Goal: Register for event/course

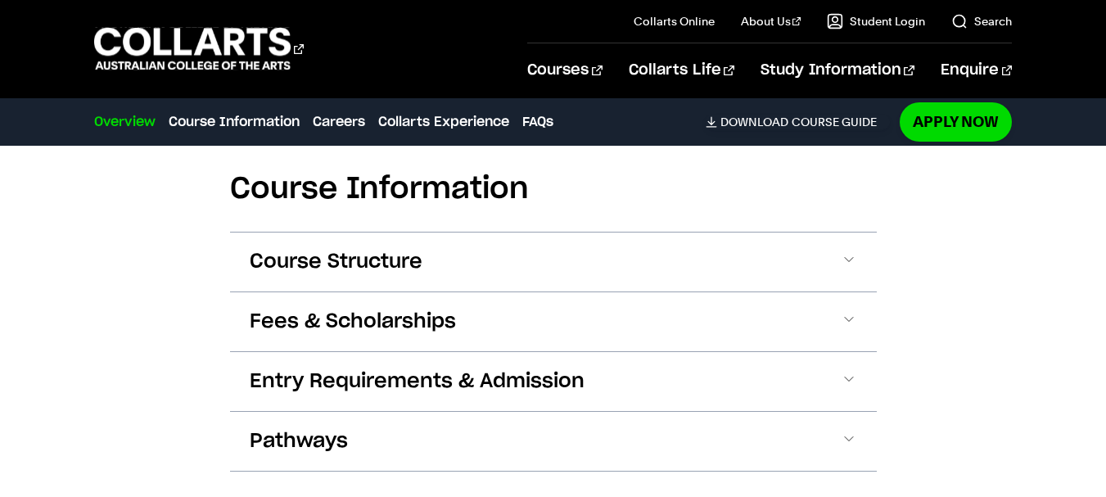
scroll to position [1883, 0]
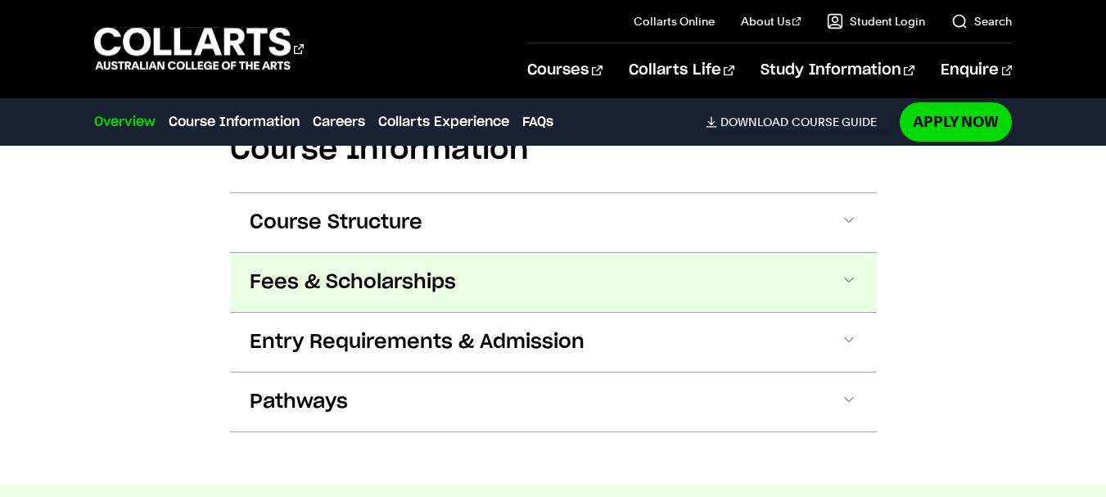
click at [409, 290] on span "Fees & Scholarships" at bounding box center [353, 282] width 206 height 26
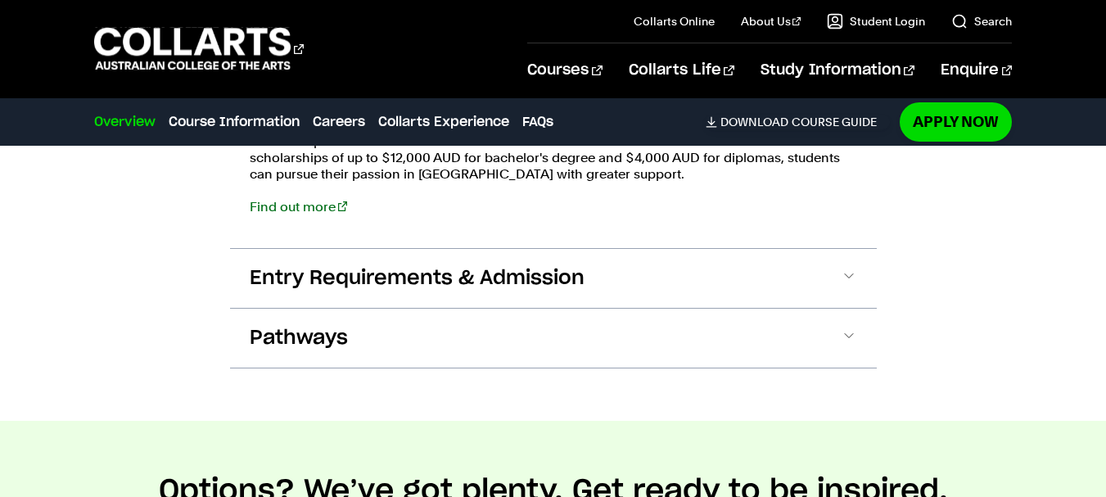
scroll to position [2398, 0]
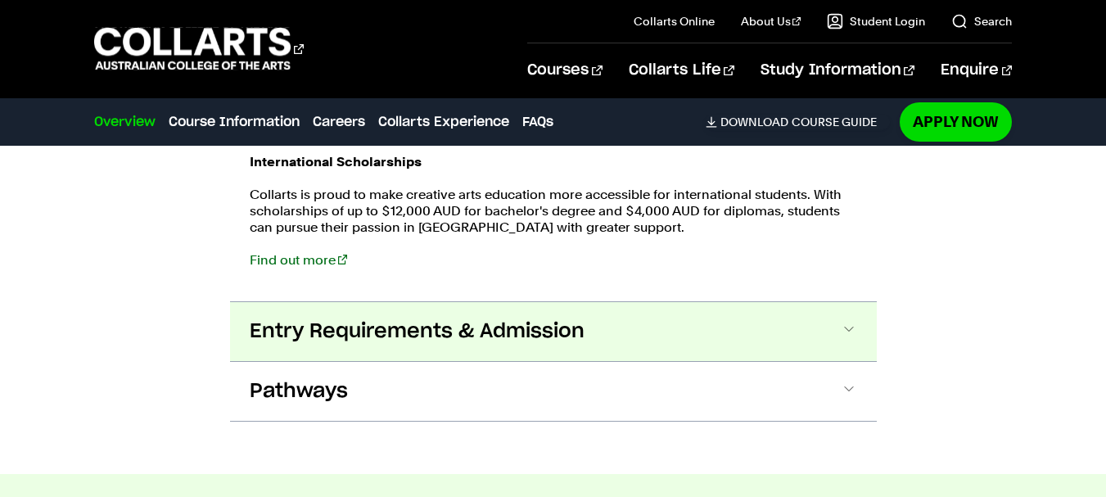
click at [448, 322] on span "Entry Requirements & Admission" at bounding box center [417, 331] width 335 height 26
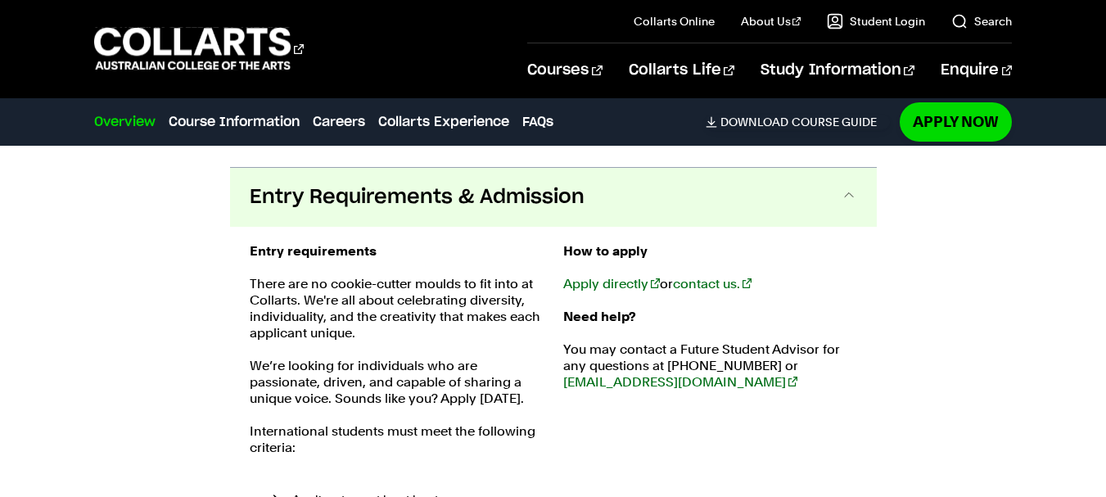
scroll to position [2389, 0]
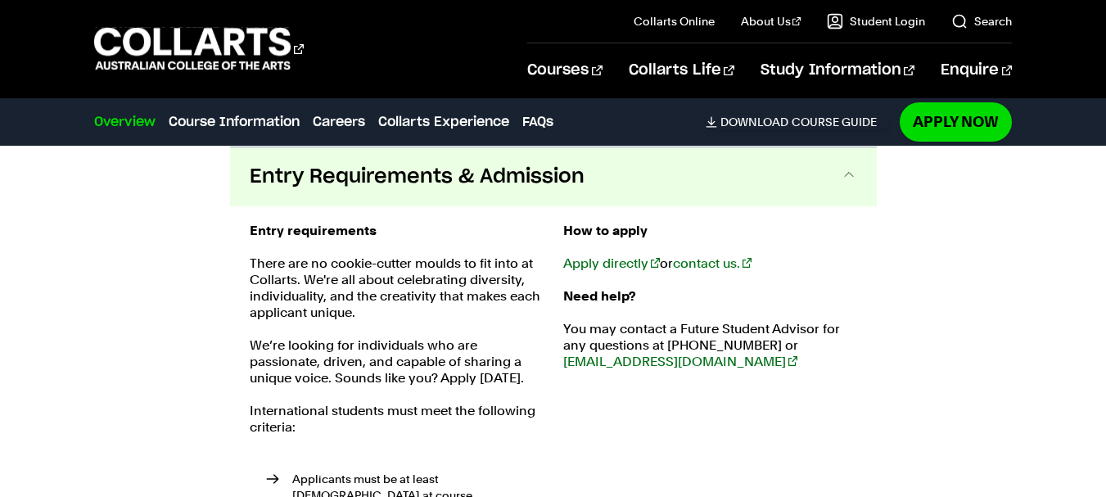
drag, startPoint x: 679, startPoint y: 289, endPoint x: 651, endPoint y: 289, distance: 27.8
click at [651, 289] on p "Need help?" at bounding box center [710, 296] width 294 height 16
drag, startPoint x: 701, startPoint y: 290, endPoint x: 653, endPoint y: 288, distance: 47.5
click at [653, 288] on p "Need help?" at bounding box center [710, 296] width 294 height 16
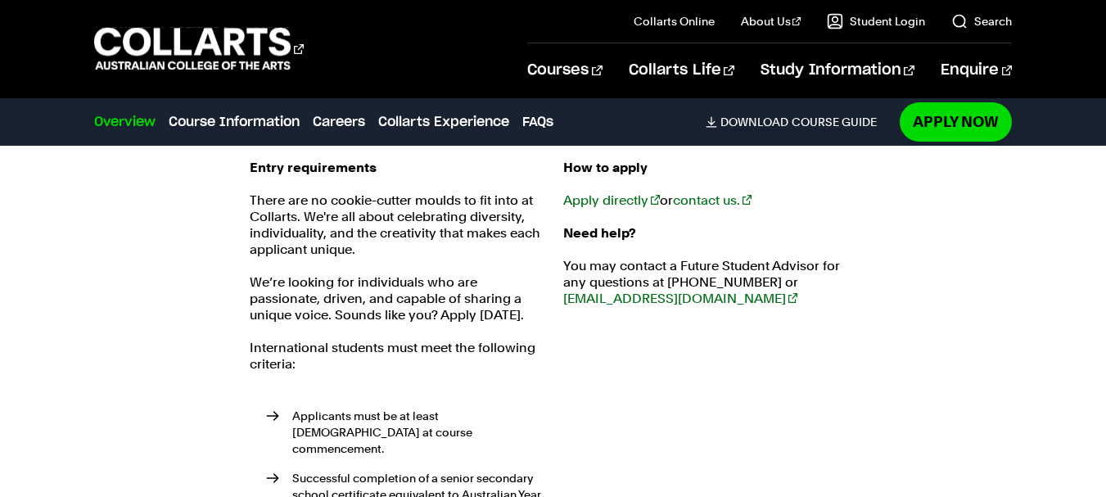
scroll to position [2634, 0]
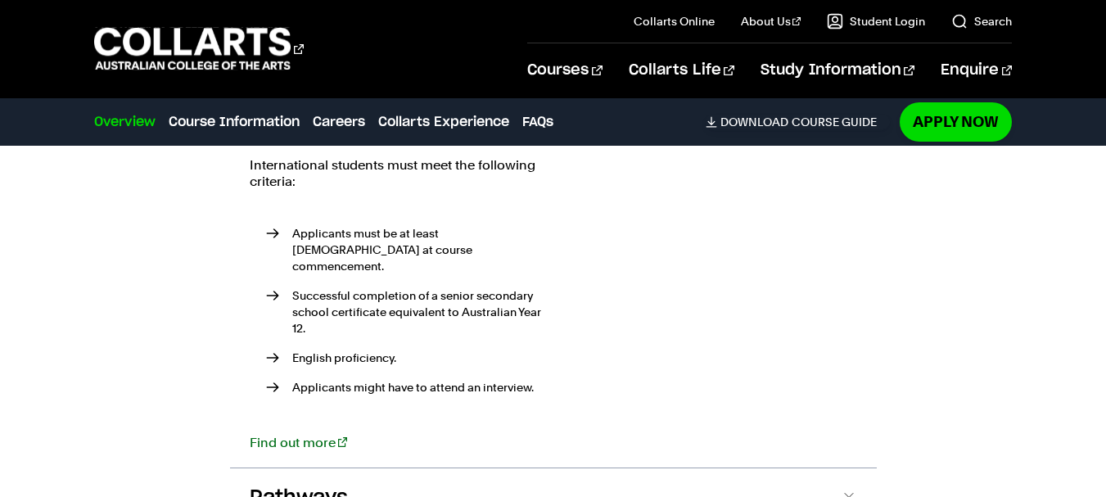
drag, startPoint x: 455, startPoint y: 251, endPoint x: 429, endPoint y: 244, distance: 27.2
click at [429, 244] on li "Applicants must be at least 18 years old at course commencement." at bounding box center [405, 249] width 278 height 49
click at [467, 243] on li "Applicants must be at least 18 years old at course commencement." at bounding box center [405, 249] width 278 height 49
click at [498, 256] on li "Applicants must be at least 18 years old at course commencement." at bounding box center [405, 249] width 278 height 49
click at [476, 211] on ul "Applicants must be at least 18 years old at course commencement. Successful com…" at bounding box center [397, 313] width 294 height 215
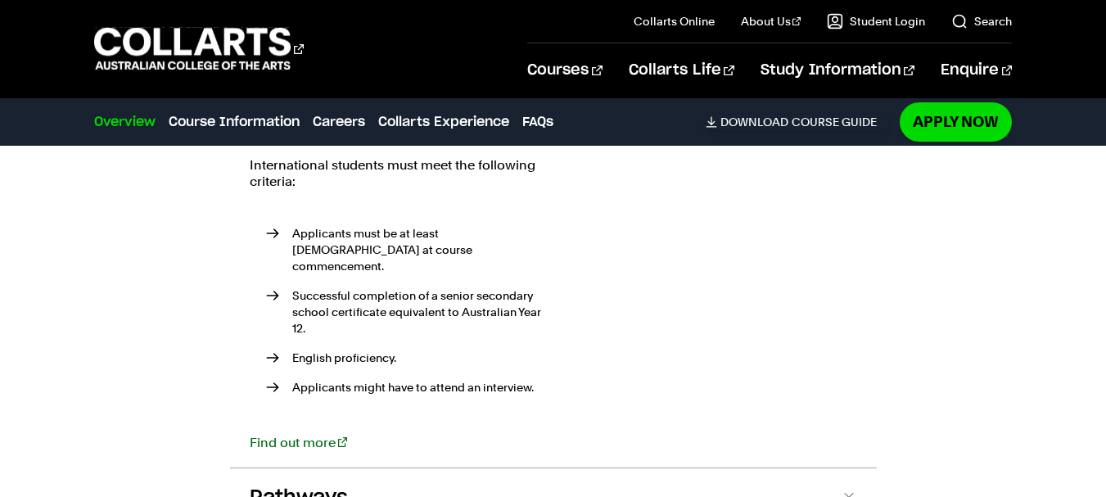
drag, startPoint x: 499, startPoint y: 203, endPoint x: 472, endPoint y: 198, distance: 26.7
click at [472, 198] on div "Entry requirements There are no cookie-cutter moulds to fit into at Collarts. W…" at bounding box center [397, 214] width 294 height 474
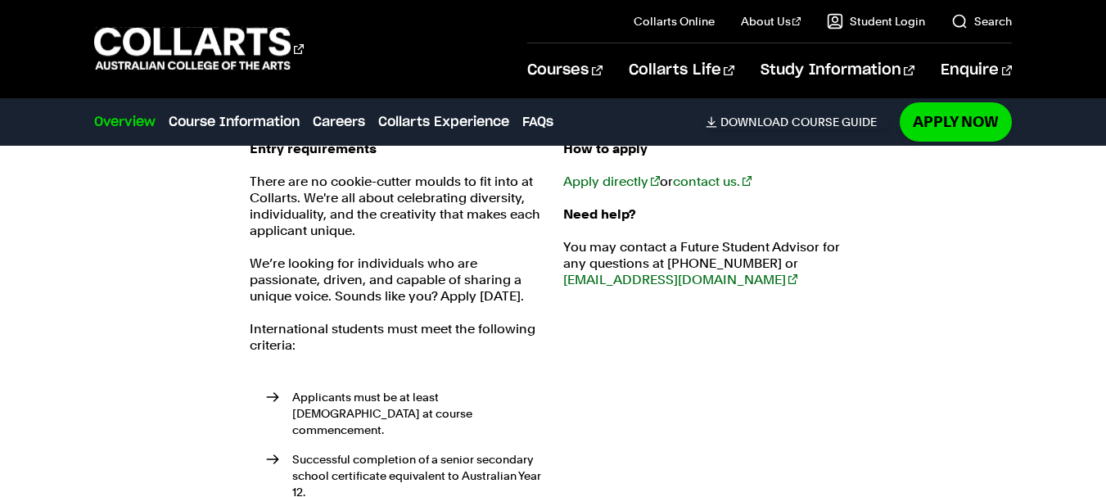
scroll to position [2389, 0]
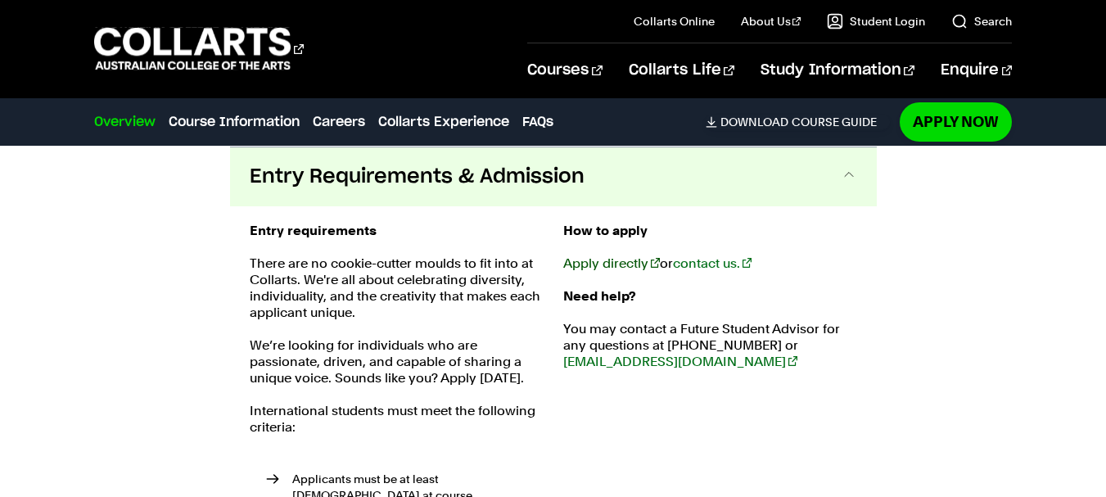
click at [590, 262] on link "Apply directly" at bounding box center [611, 263] width 97 height 16
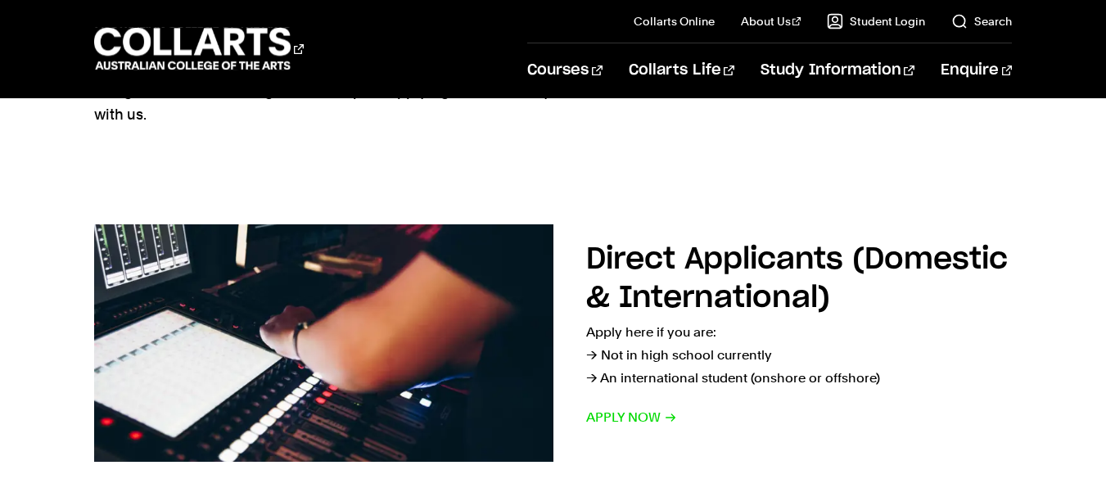
scroll to position [164, 0]
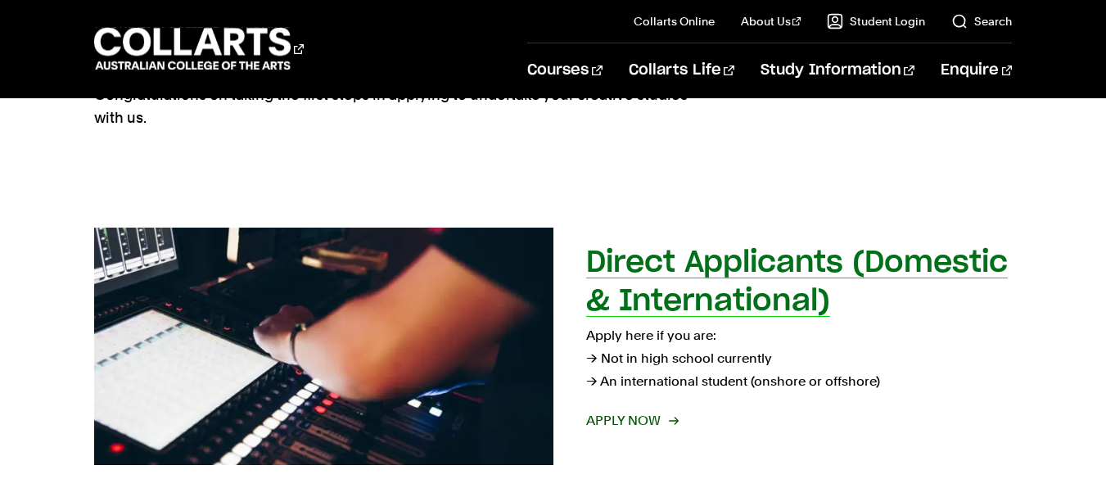
click at [659, 306] on h2 "Direct Applicants (Domestic & International)" at bounding box center [797, 282] width 422 height 68
